Goal: Task Accomplishment & Management: Use online tool/utility

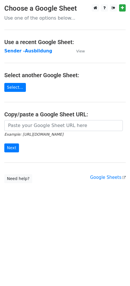
click at [37, 50] on strong "Sender -Ausbildung" at bounding box center [28, 50] width 48 height 5
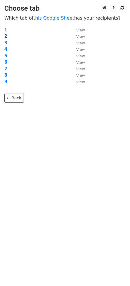
click at [6, 36] on strong "2" at bounding box center [5, 36] width 3 height 5
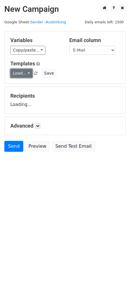
click at [27, 72] on link "Load..." at bounding box center [21, 73] width 22 height 9
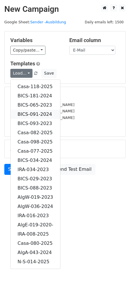
click at [36, 114] on link "BICS-091-2024" at bounding box center [35, 114] width 49 height 9
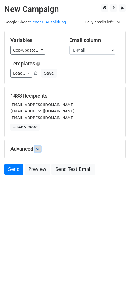
click at [41, 148] on link at bounding box center [38, 149] width 6 height 6
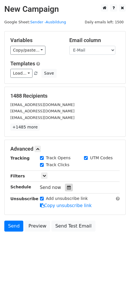
click at [67, 186] on icon at bounding box center [69, 187] width 4 height 4
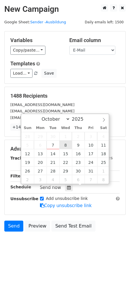
type input "2025-10-08 12:00"
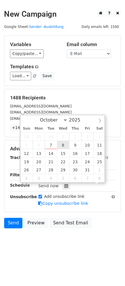
scroll to position [0, 0]
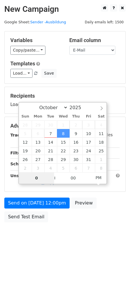
type input "08"
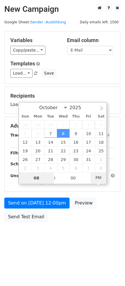
type input "2025-10-08 08:00"
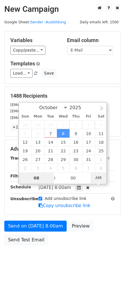
click at [98, 177] on span "AM" at bounding box center [99, 178] width 16 height 12
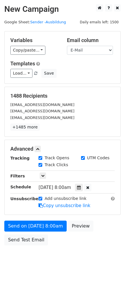
click at [84, 243] on div "Send on Oct 8 at 8:00am Preview Send Test Email" at bounding box center [62, 234] width 125 height 28
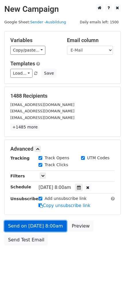
click at [36, 225] on link "Send on Oct 8 at 8:00am" at bounding box center [35, 225] width 62 height 11
click at [35, 225] on link "Send on Oct 8 at 8:00am" at bounding box center [35, 225] width 62 height 11
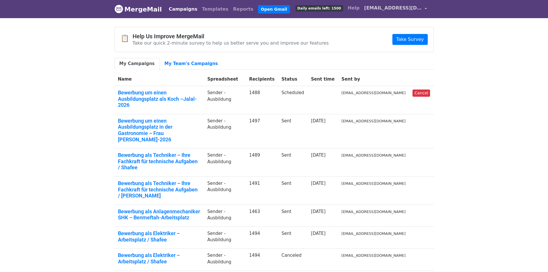
click at [412, 12] on link "[EMAIL_ADDRESS][DOMAIN_NAME]" at bounding box center [395, 9] width 67 height 14
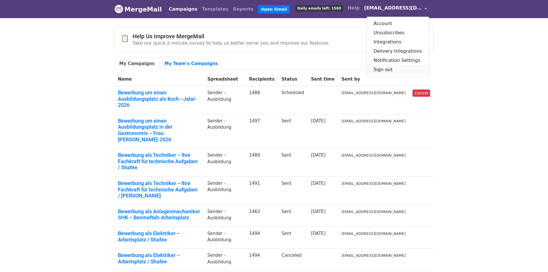
click at [401, 70] on link "Sign out" at bounding box center [398, 69] width 62 height 9
